Goal: Find contact information: Find contact information

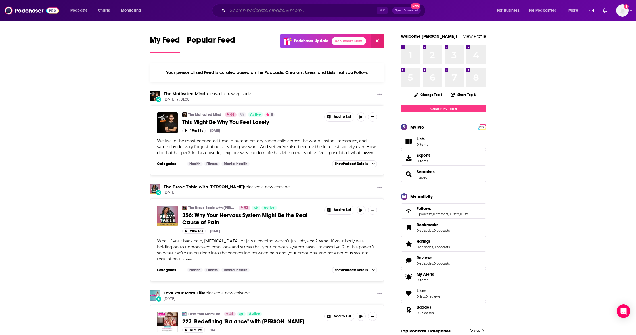
click at [244, 12] on input "Search podcasts, credits, & more..." at bounding box center [302, 10] width 149 height 9
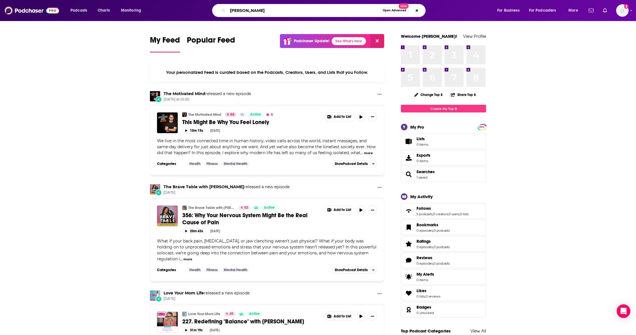
type input "[PERSON_NAME]"
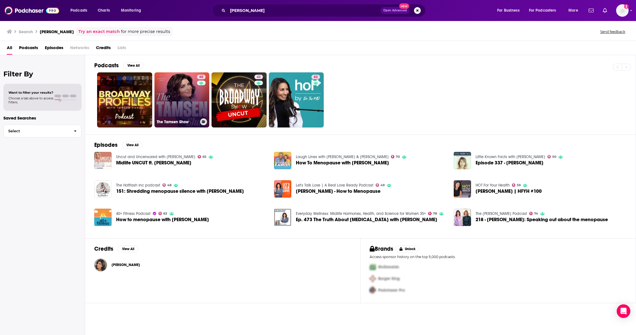
click at [163, 84] on link "65 The Tamsen Show" at bounding box center [181, 99] width 55 height 55
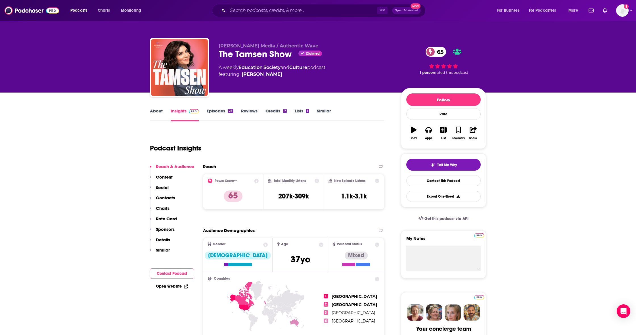
click at [175, 196] on div "Reach & Audience Content Social Contacts Charts Rate Card Sponsors Details Simi…" at bounding box center [172, 211] width 45 height 94
click at [163, 198] on p "Contacts" at bounding box center [165, 197] width 19 height 5
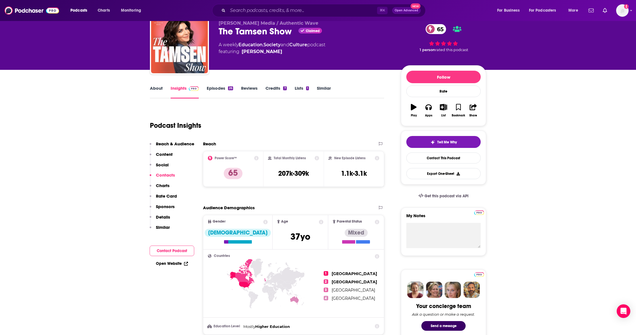
scroll to position [410, 0]
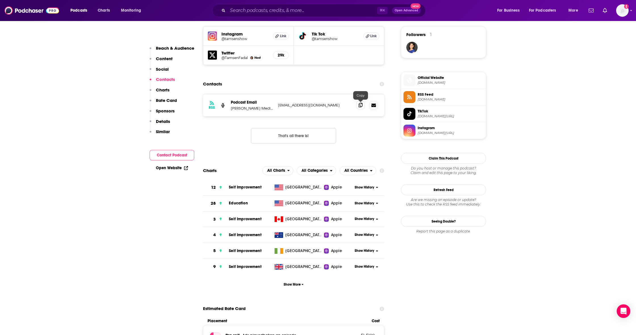
click at [358, 106] on span at bounding box center [360, 105] width 9 height 9
